Goal: Information Seeking & Learning: Learn about a topic

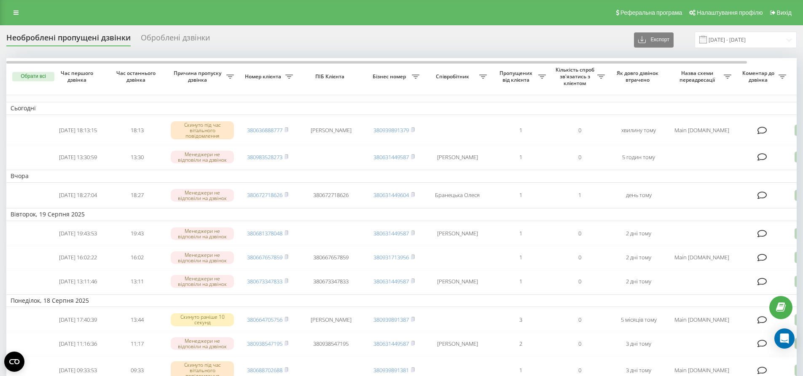
drag, startPoint x: 15, startPoint y: 19, endPoint x: 18, endPoint y: 30, distance: 11.8
click at [15, 19] on div "Реферальна програма Налаштування профілю Вихід" at bounding box center [401, 12] width 803 height 25
click at [16, 4] on div "Реферальна програма Налаштування профілю Вихід" at bounding box center [401, 12] width 803 height 25
click at [19, 13] on link at bounding box center [15, 13] width 15 height 12
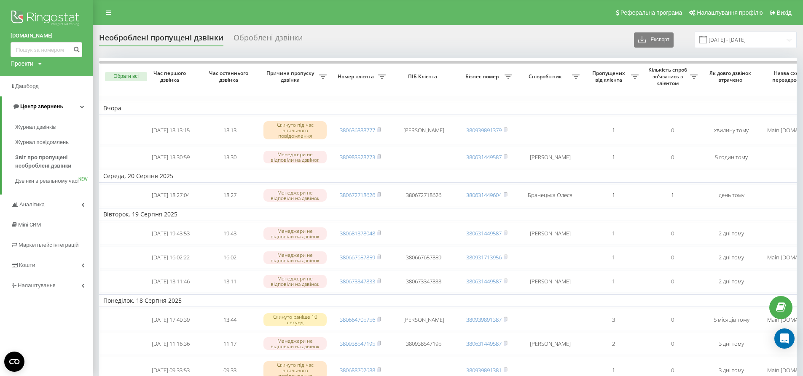
click at [70, 105] on link "Центр звернень" at bounding box center [47, 106] width 91 height 20
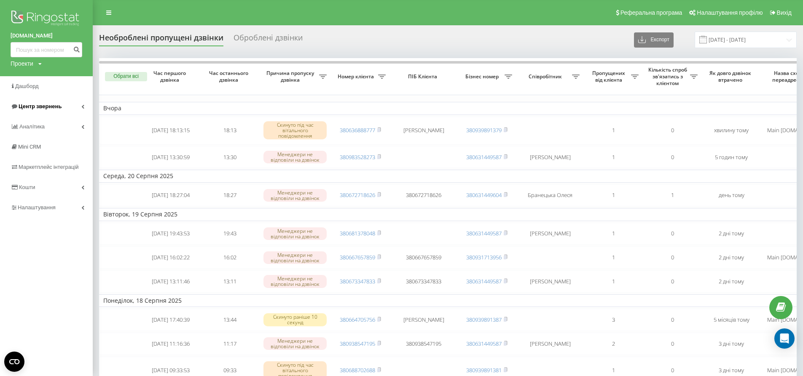
click at [70, 105] on link "Центр звернень" at bounding box center [46, 106] width 93 height 20
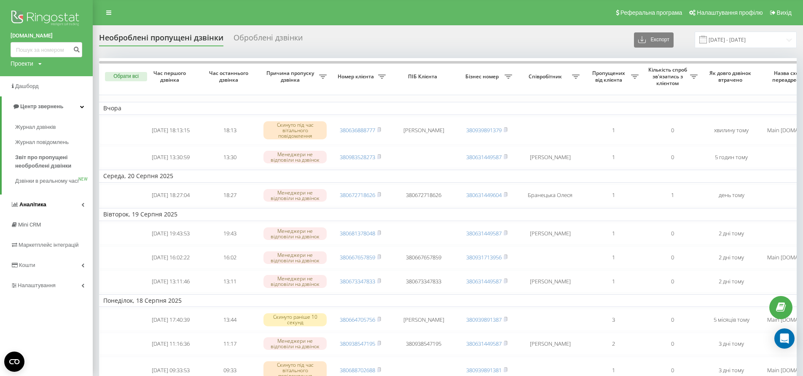
click at [43, 208] on span "Аналiтика" at bounding box center [32, 204] width 27 height 6
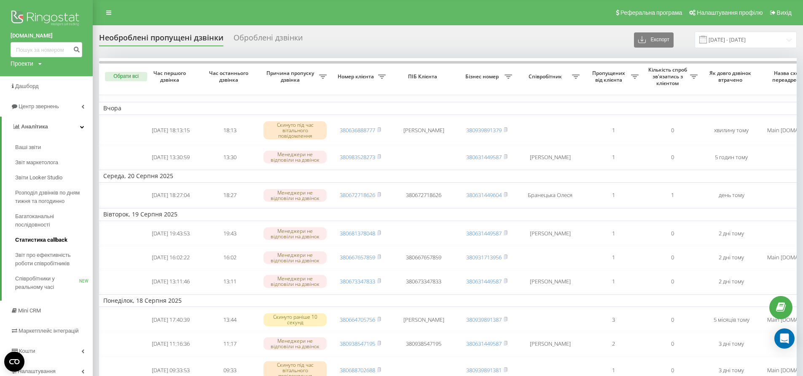
click at [51, 241] on span "Статистика callback" at bounding box center [41, 240] width 52 height 8
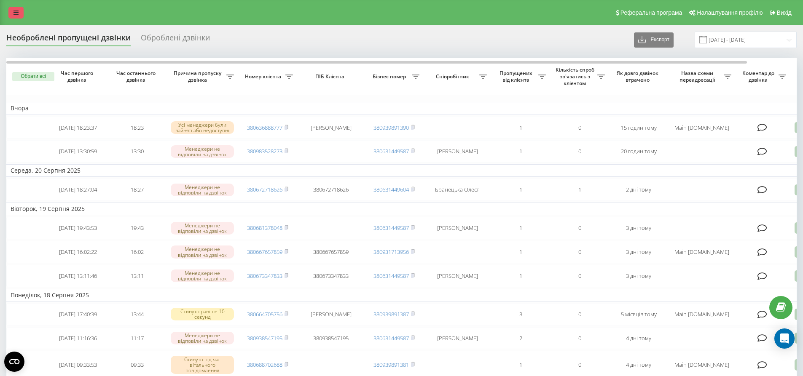
click at [19, 8] on link at bounding box center [15, 13] width 15 height 12
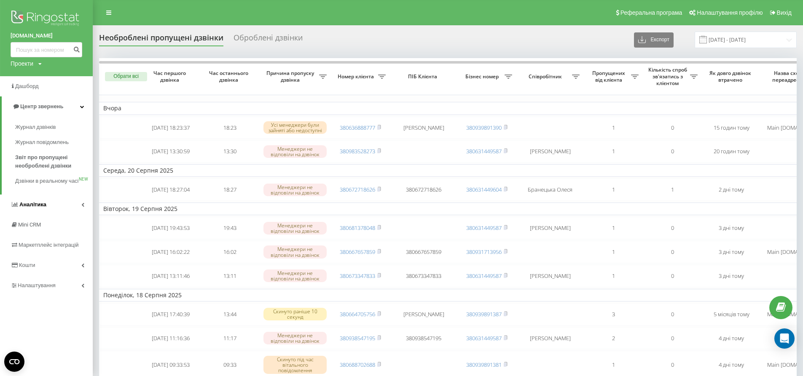
click at [70, 212] on link "Аналiтика" at bounding box center [46, 205] width 93 height 20
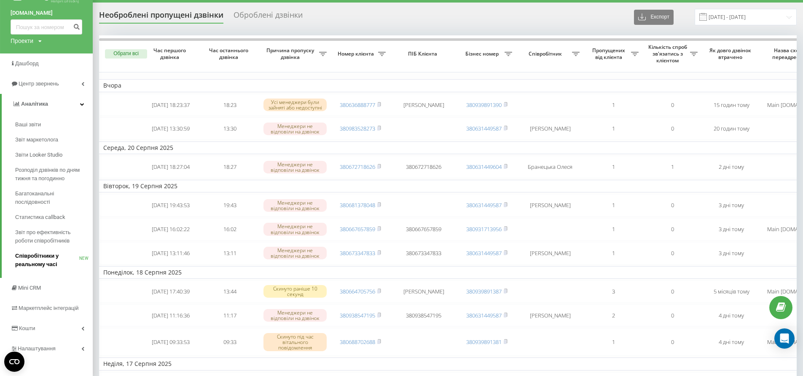
scroll to position [42, 0]
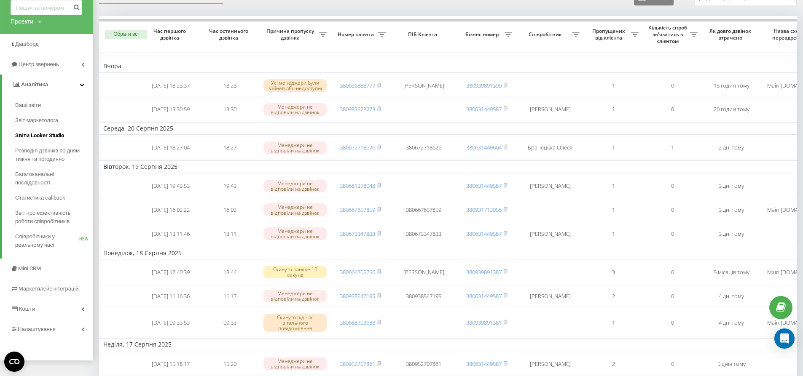
click at [52, 134] on span "Звіти Looker Studio" at bounding box center [39, 135] width 49 height 8
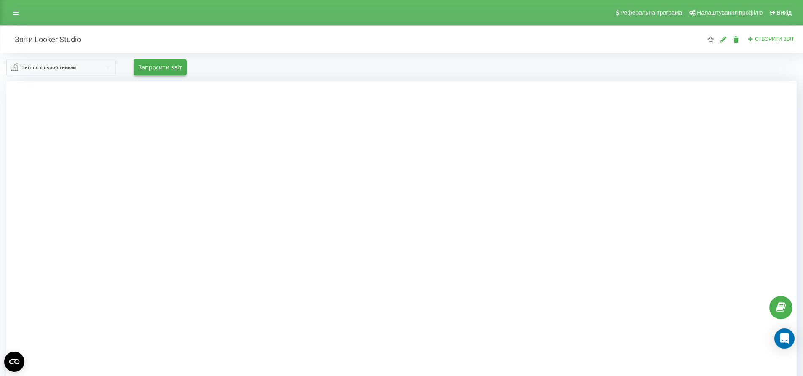
click at [62, 64] on div "Звіт по співробітникам" at bounding box center [49, 67] width 55 height 9
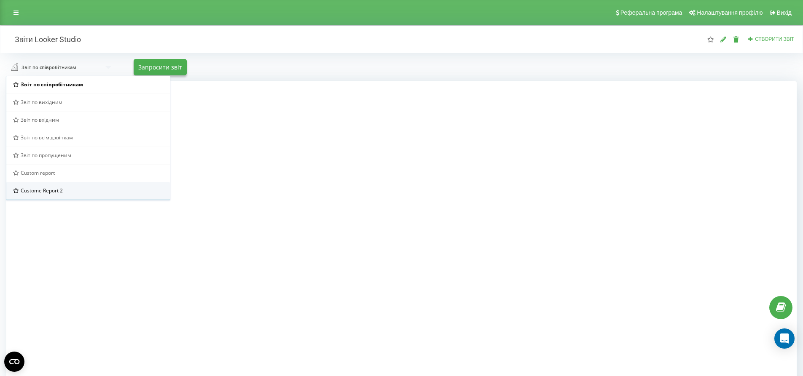
click at [45, 185] on div "Custome Report 2" at bounding box center [87, 191] width 163 height 18
